Goal: Information Seeking & Learning: Learn about a topic

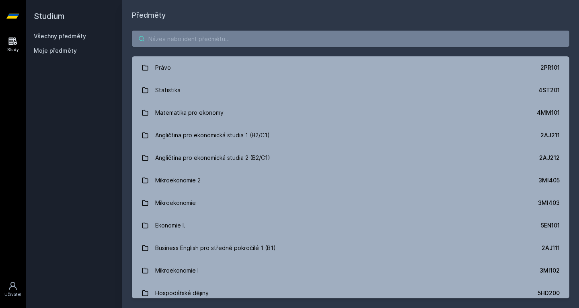
click at [174, 37] on input "search" at bounding box center [350, 39] width 437 height 16
paste input "1VF224"
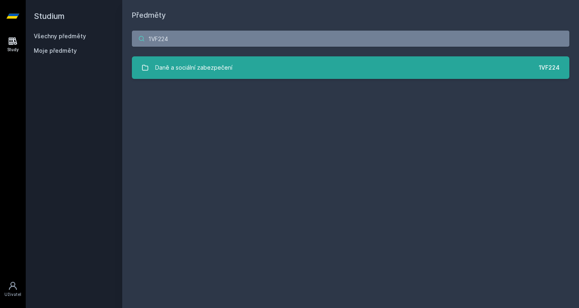
type input "1VF224"
click at [195, 66] on div "Daně a sociální zabezpečení" at bounding box center [193, 67] width 77 height 16
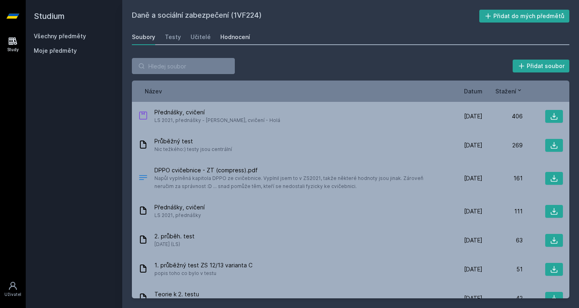
click at [224, 34] on div "Hodnocení" at bounding box center [235, 37] width 30 height 8
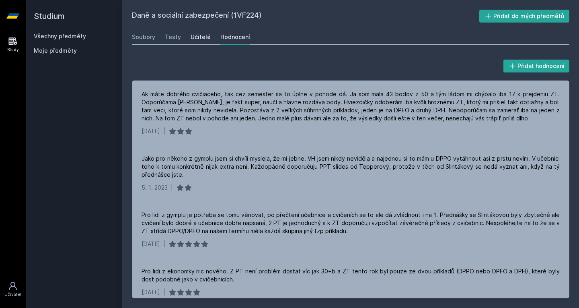
click at [195, 34] on div "Učitelé" at bounding box center [201, 37] width 20 height 8
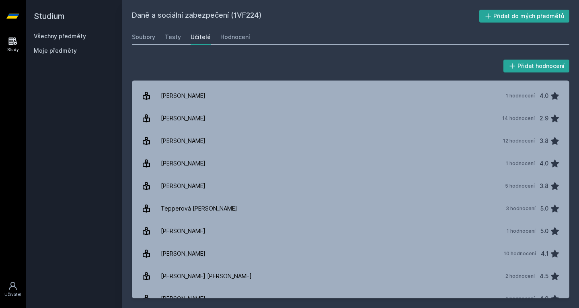
scroll to position [458, 0]
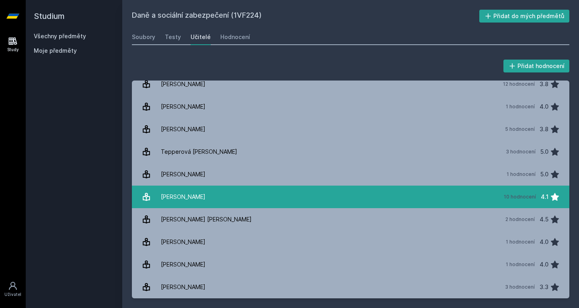
click at [176, 202] on div "[PERSON_NAME]" at bounding box center [183, 197] width 45 height 16
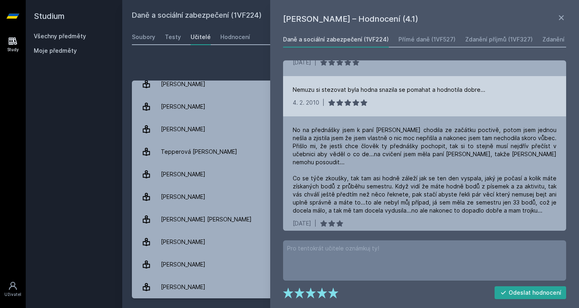
scroll to position [101, 0]
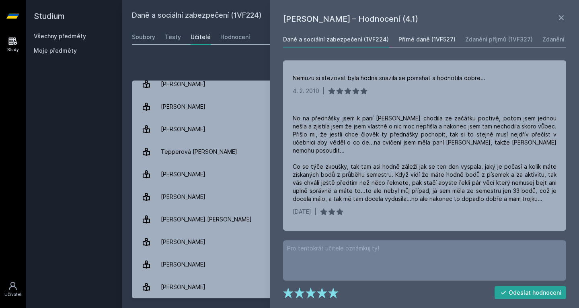
click at [421, 37] on div "Přímé daně (1VF527)" at bounding box center [426, 39] width 57 height 8
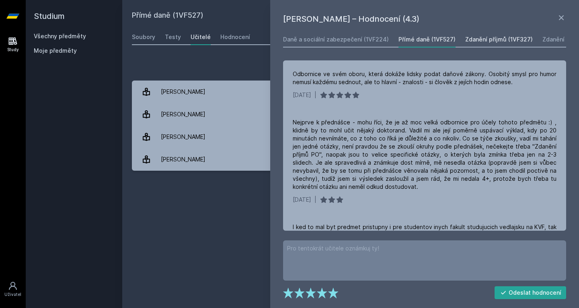
click at [468, 43] on div "Zdanění příjmů (1VF327)" at bounding box center [499, 39] width 68 height 8
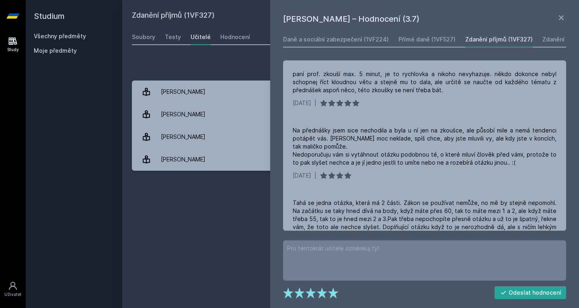
click at [535, 42] on div "Daně a sociální zabezpečení (1VF224) Přímé daně (1VF527) Zdanění příjmů (1VF327…" at bounding box center [424, 39] width 283 height 16
click at [542, 41] on div "Zdanění příjmů II (1VF427)" at bounding box center [578, 39] width 73 height 8
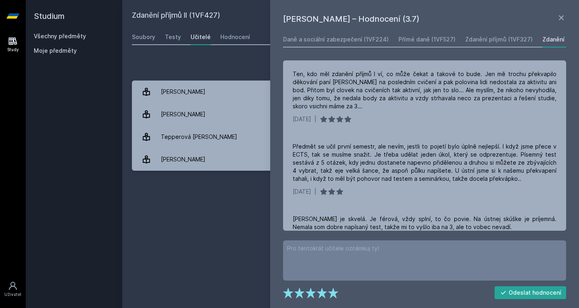
click at [552, 43] on div "Zdanění příjmů II (1VF427)" at bounding box center [578, 39] width 73 height 8
click at [229, 35] on div "Hodnocení" at bounding box center [235, 37] width 30 height 8
